Goal: Task Accomplishment & Management: Manage account settings

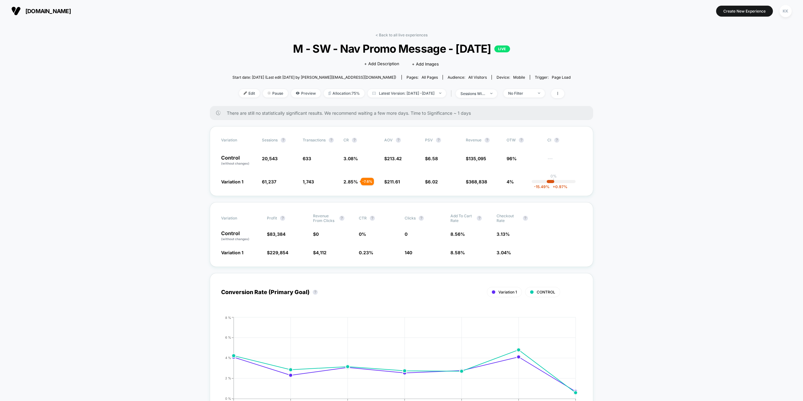
click at [49, 15] on button "[DOMAIN_NAME]" at bounding box center [40, 11] width 63 height 10
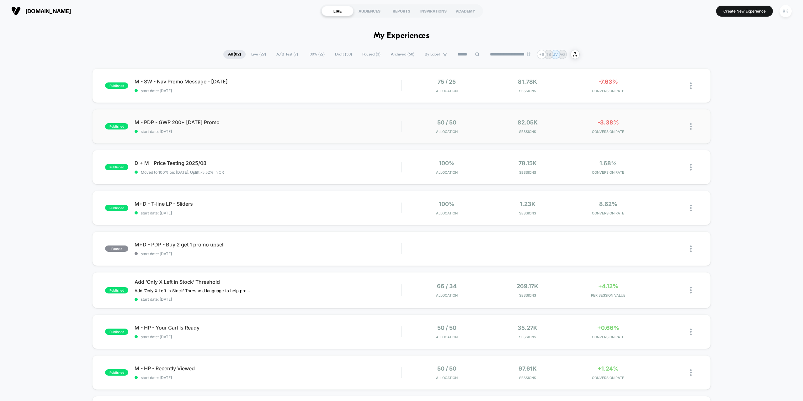
click at [691, 129] on img at bounding box center [691, 126] width 2 height 7
click at [654, 120] on div "Pause" at bounding box center [659, 119] width 56 height 14
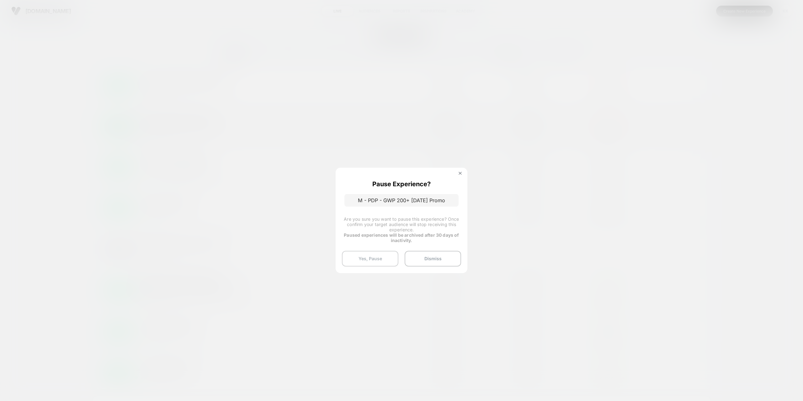
click at [367, 261] on button "Yes, Pause" at bounding box center [370, 259] width 56 height 16
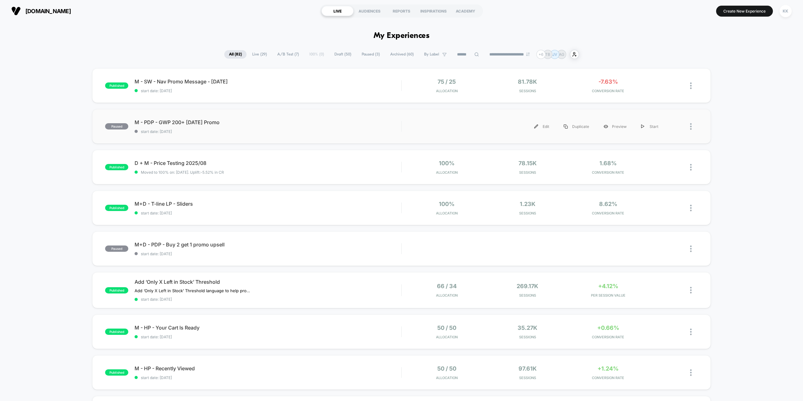
click at [695, 123] on div at bounding box center [694, 127] width 8 height 14
click at [721, 112] on div "published M - SW - Nav Promo Message - [DATE] start date: [DATE] 75 / 25 Alloca…" at bounding box center [401, 327] width 803 height 519
click at [692, 88] on div at bounding box center [694, 85] width 8 height 15
click at [662, 78] on div "Pause" at bounding box center [659, 79] width 56 height 14
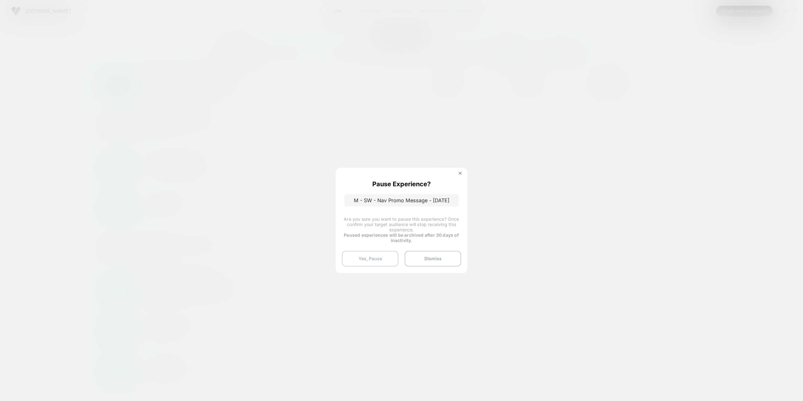
click at [368, 263] on button "Yes, Pause" at bounding box center [370, 259] width 56 height 16
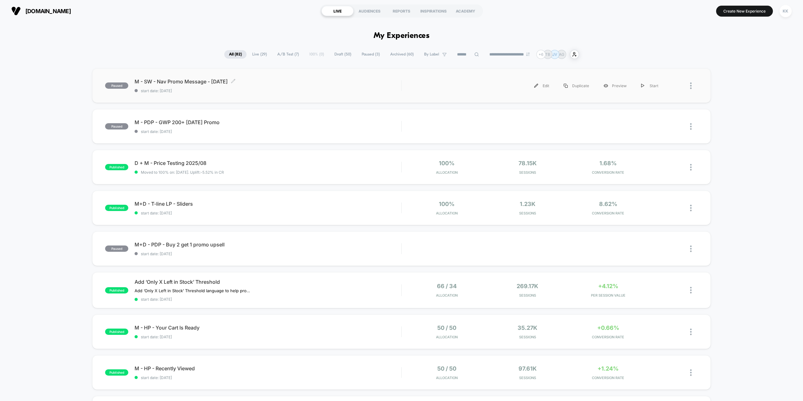
click at [358, 87] on div "M - SW - Nav Promo Message - [DATE] Click to edit experience details Click to e…" at bounding box center [268, 85] width 267 height 15
